Goal: Information Seeking & Learning: Learn about a topic

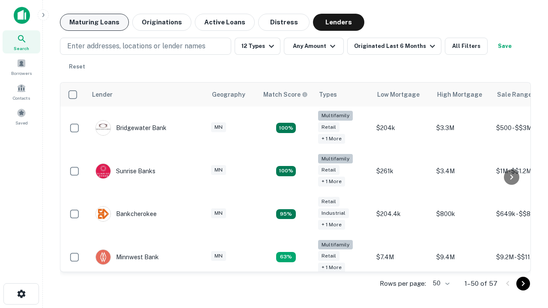
click at [94, 22] on button "Maturing Loans" at bounding box center [94, 22] width 69 height 17
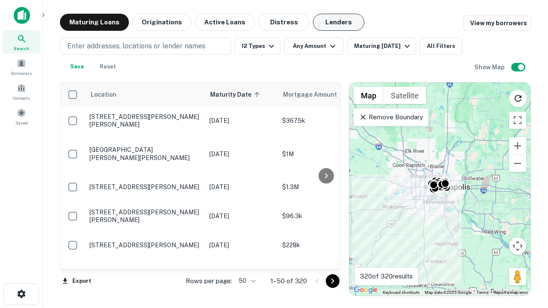
click at [339, 22] on button "Lenders" at bounding box center [338, 22] width 51 height 17
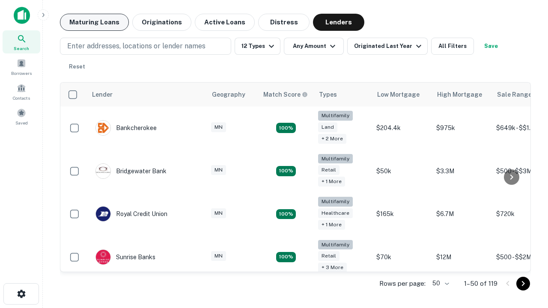
click at [94, 22] on button "Maturing Loans" at bounding box center [94, 22] width 69 height 17
